Goal: Transaction & Acquisition: Purchase product/service

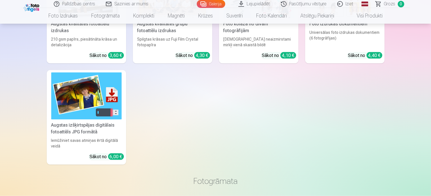
scroll to position [5072, 0]
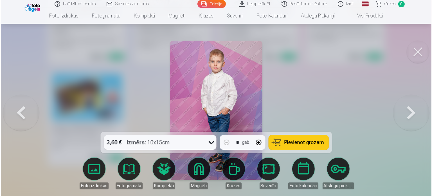
scroll to position [5088, 0]
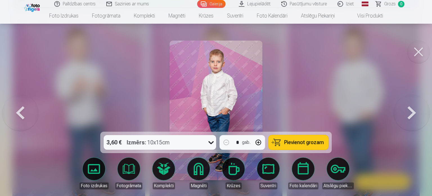
click at [212, 141] on icon at bounding box center [211, 142] width 9 height 9
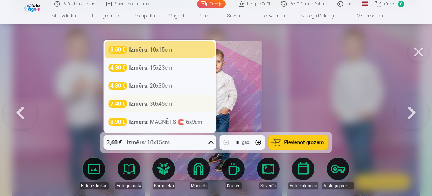
click at [190, 102] on div "7,40 € Izmērs : 30x45cm" at bounding box center [160, 104] width 103 height 8
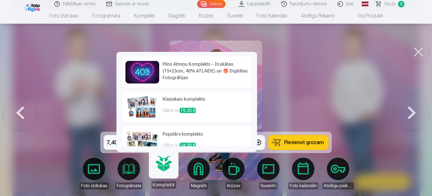
click at [212, 78] on h6 "Pilns Atmiņu Komplekts – Drukātas (15×23cm, 40% ATLAIDE) un 🎁 Digitālas Fotogrā…" at bounding box center [206, 71] width 86 height 20
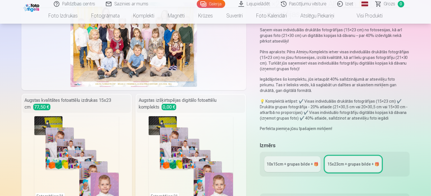
scroll to position [128, 0]
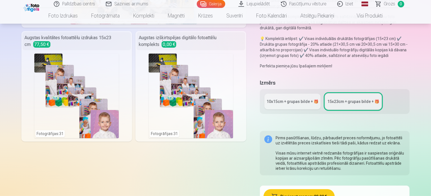
click at [301, 99] on div "10x15сm + grupas bilde + 🎁" at bounding box center [293, 102] width 52 height 6
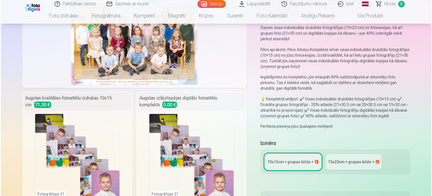
scroll to position [191, 0]
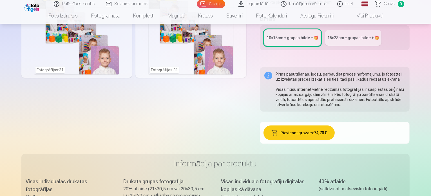
click at [320, 125] on button "Pievienot grozam : 74,70 €" at bounding box center [299, 132] width 71 height 15
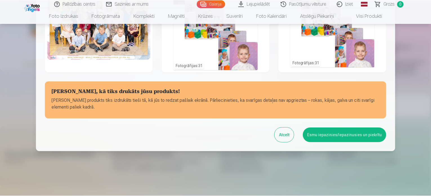
scroll to position [0, 0]
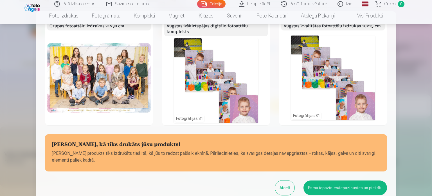
click at [352, 188] on button "Esmu iepazinies/iepazinusies un piekrītu" at bounding box center [346, 187] width 84 height 15
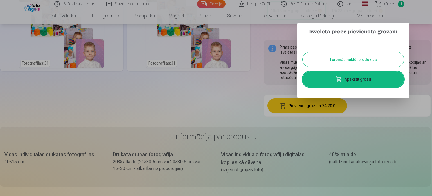
click at [365, 79] on link "Apskatīt grozu" at bounding box center [353, 79] width 101 height 16
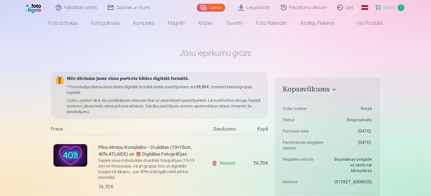
scroll to position [4, 0]
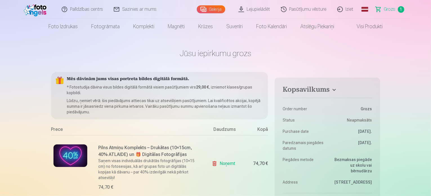
click at [229, 162] on link "Noņemt" at bounding box center [225, 163] width 26 height 11
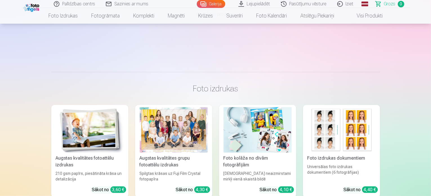
scroll to position [118, 0]
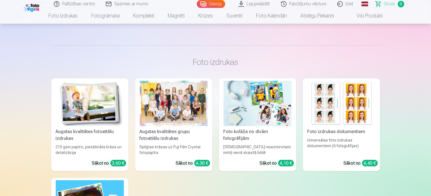
click at [169, 102] on div at bounding box center [174, 103] width 68 height 45
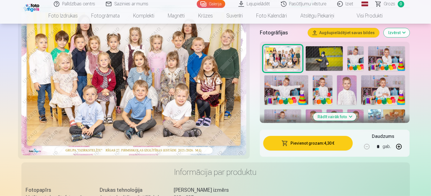
scroll to position [192, 0]
